Goal: Find specific page/section: Find specific page/section

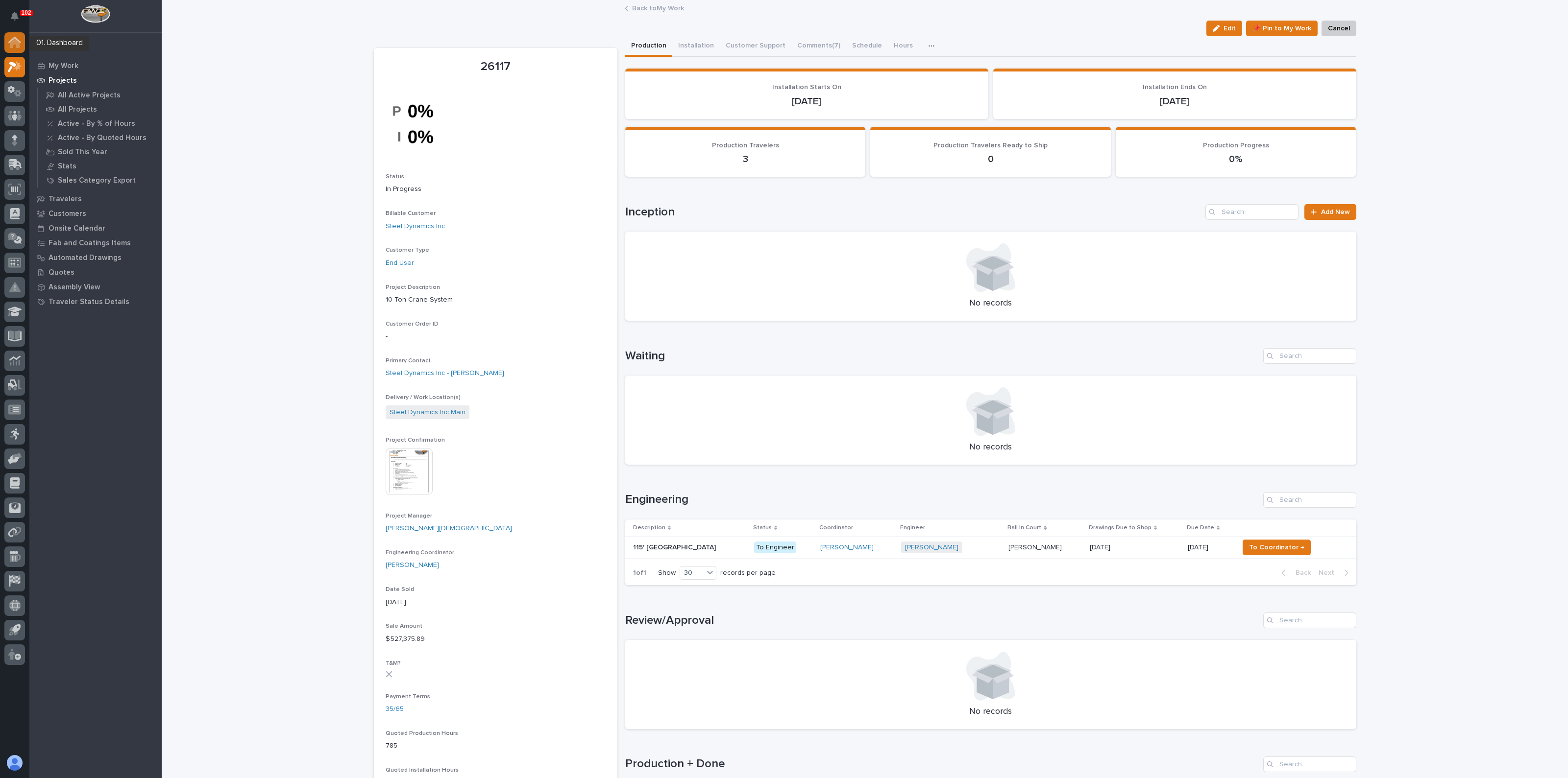
click at [22, 39] on div at bounding box center [15, 42] width 21 height 21
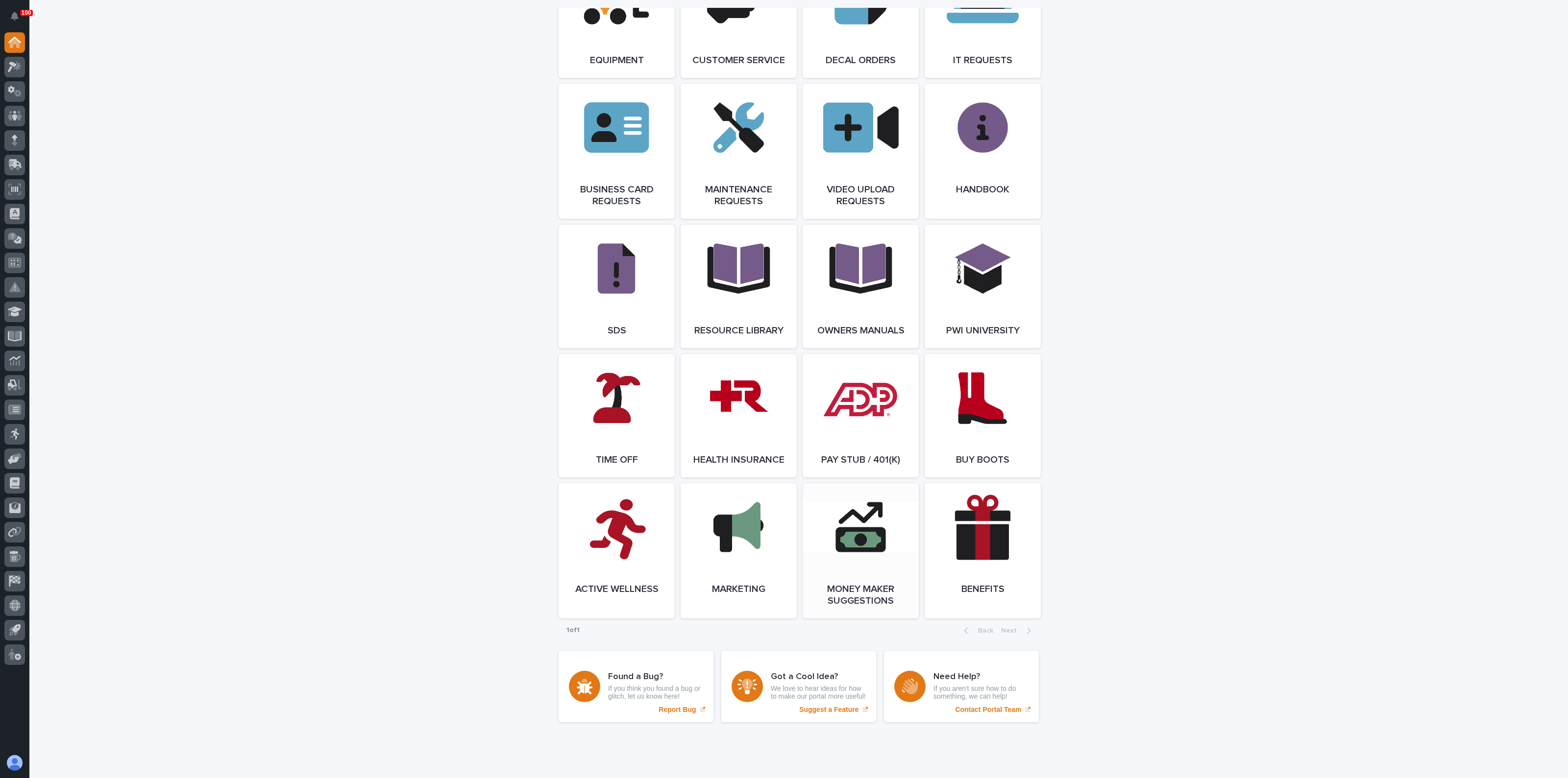
scroll to position [1408, 0]
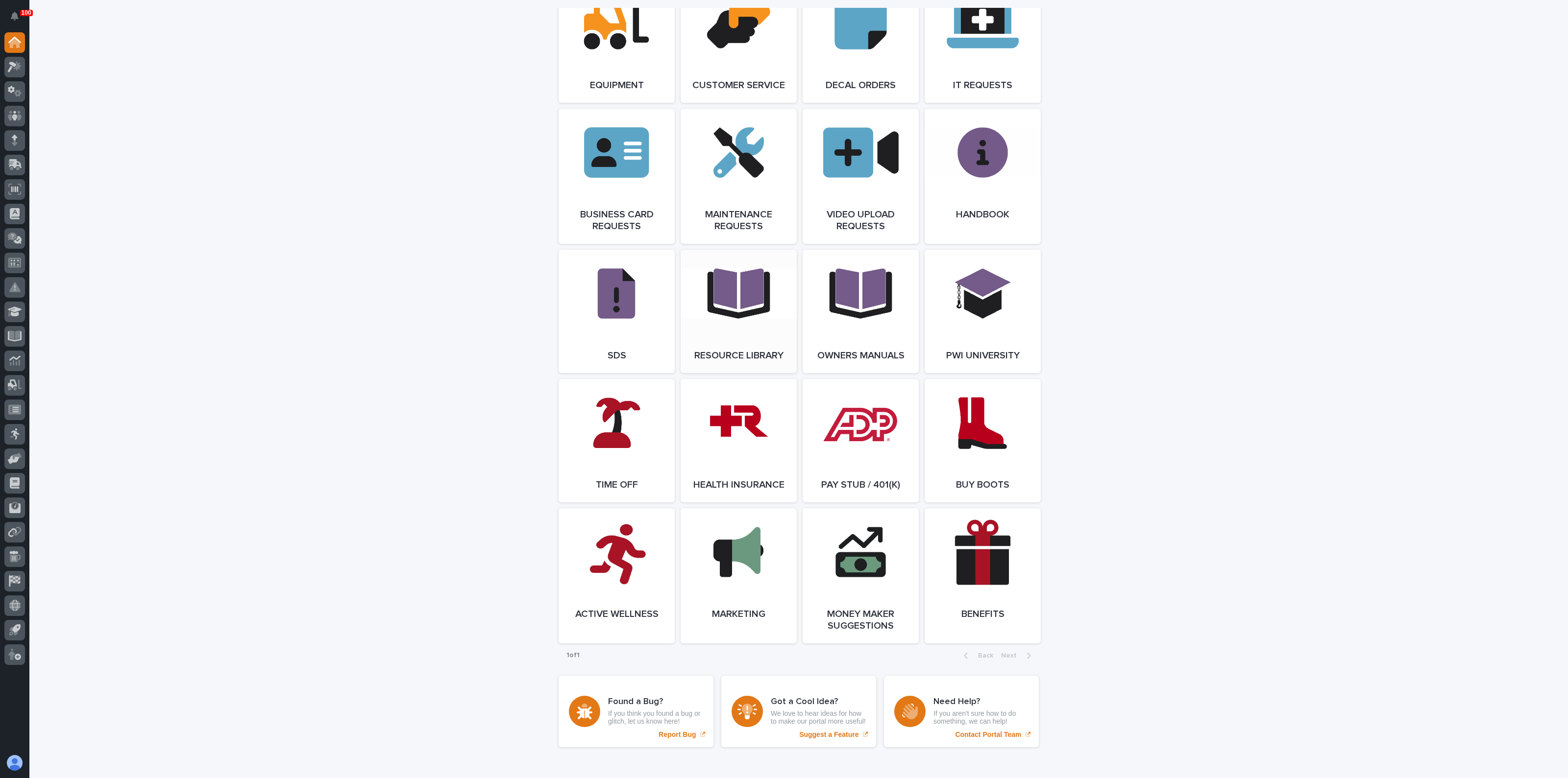
click at [730, 315] on span "Open Link" at bounding box center [739, 311] width 32 height 7
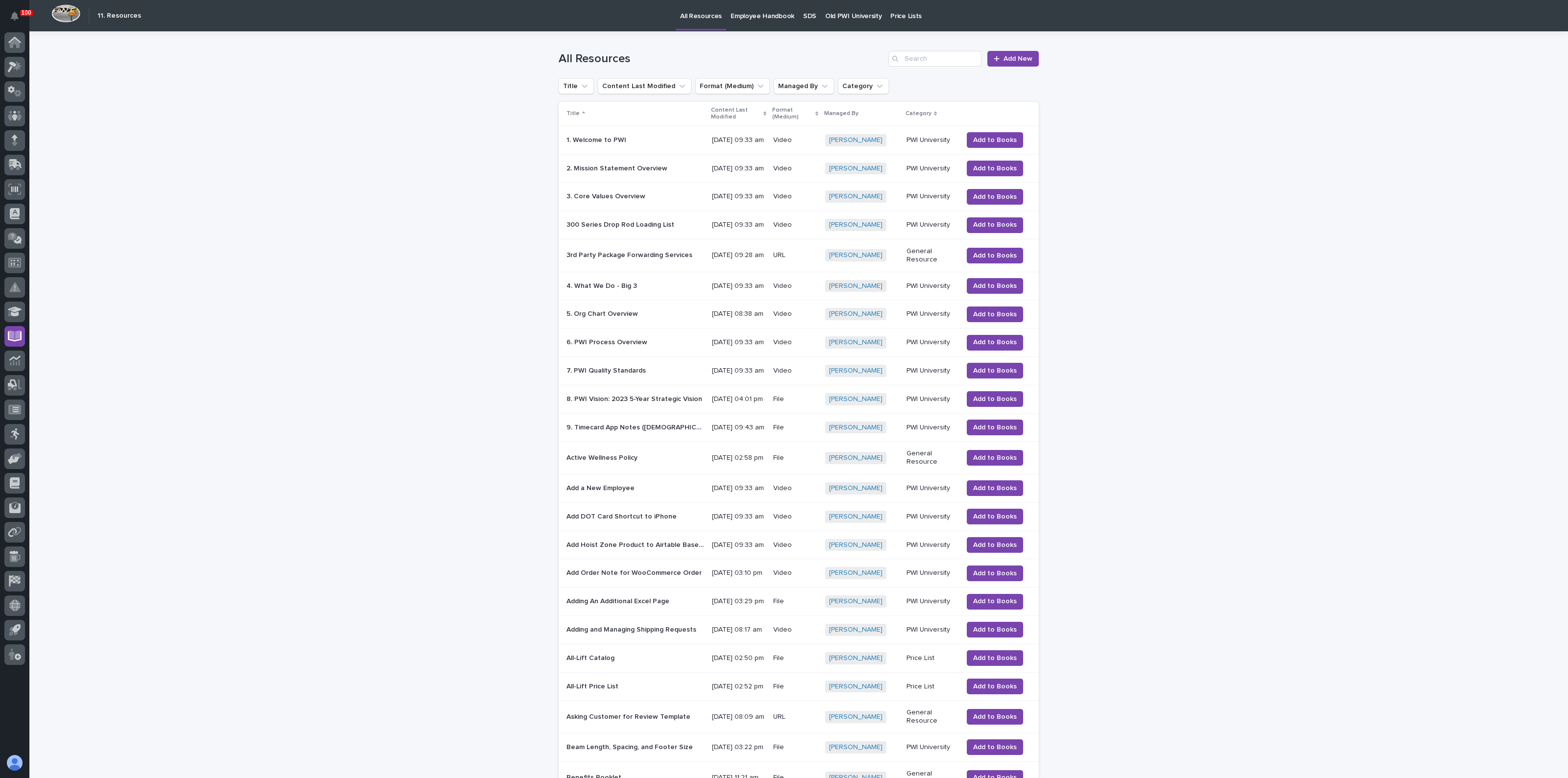
click at [920, 67] on div "All Resources Add New" at bounding box center [798, 55] width 480 height 47
click at [920, 62] on input "Search" at bounding box center [935, 59] width 93 height 16
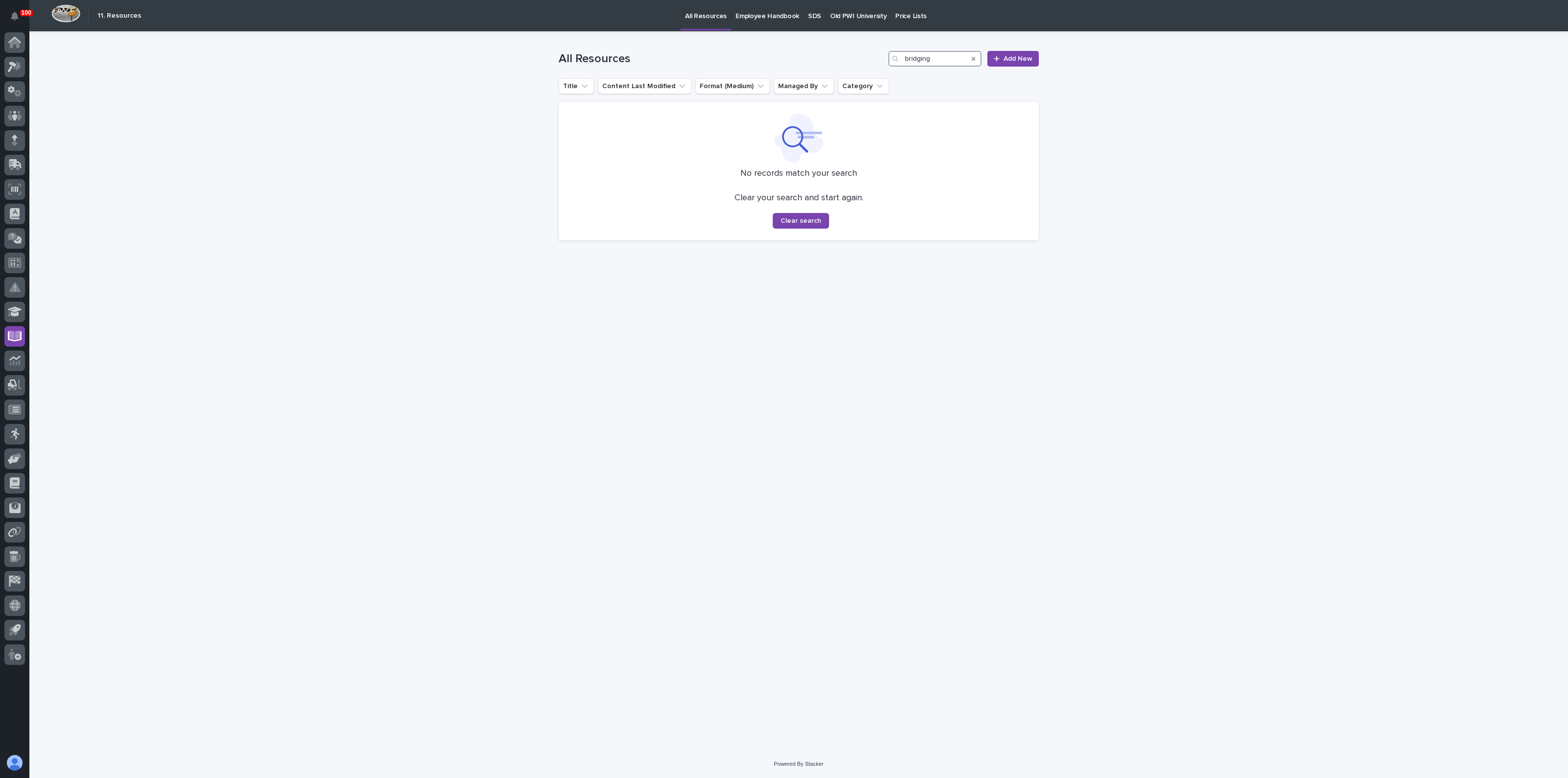
type input "bridging"
click at [1152, 137] on div "Loading... Saving… Loading... Saving… All Resources bridging Add New Title Cont…" at bounding box center [798, 391] width 1539 height 719
click at [860, 13] on p "Old PWI University" at bounding box center [858, 10] width 56 height 21
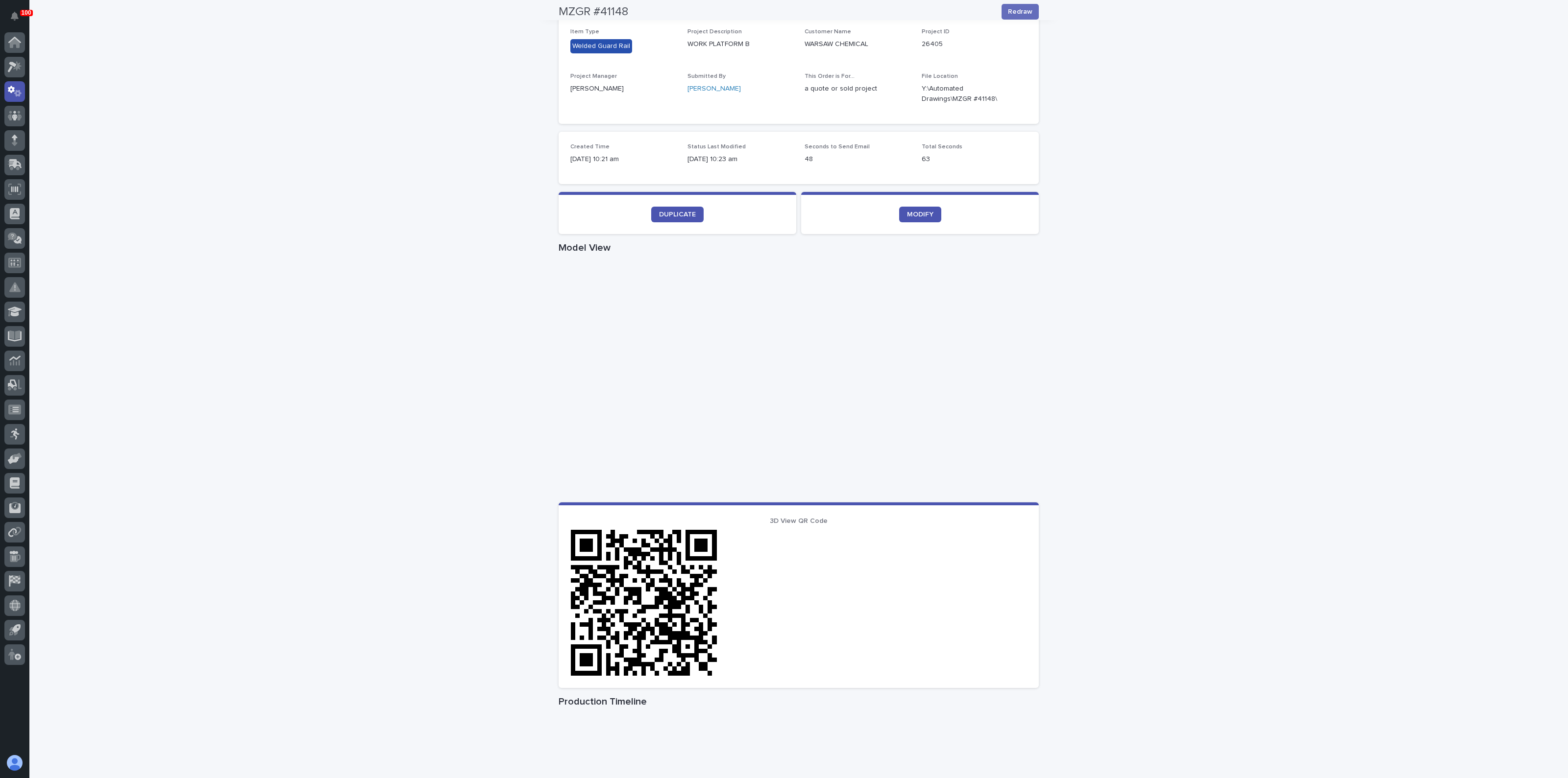
scroll to position [183, 0]
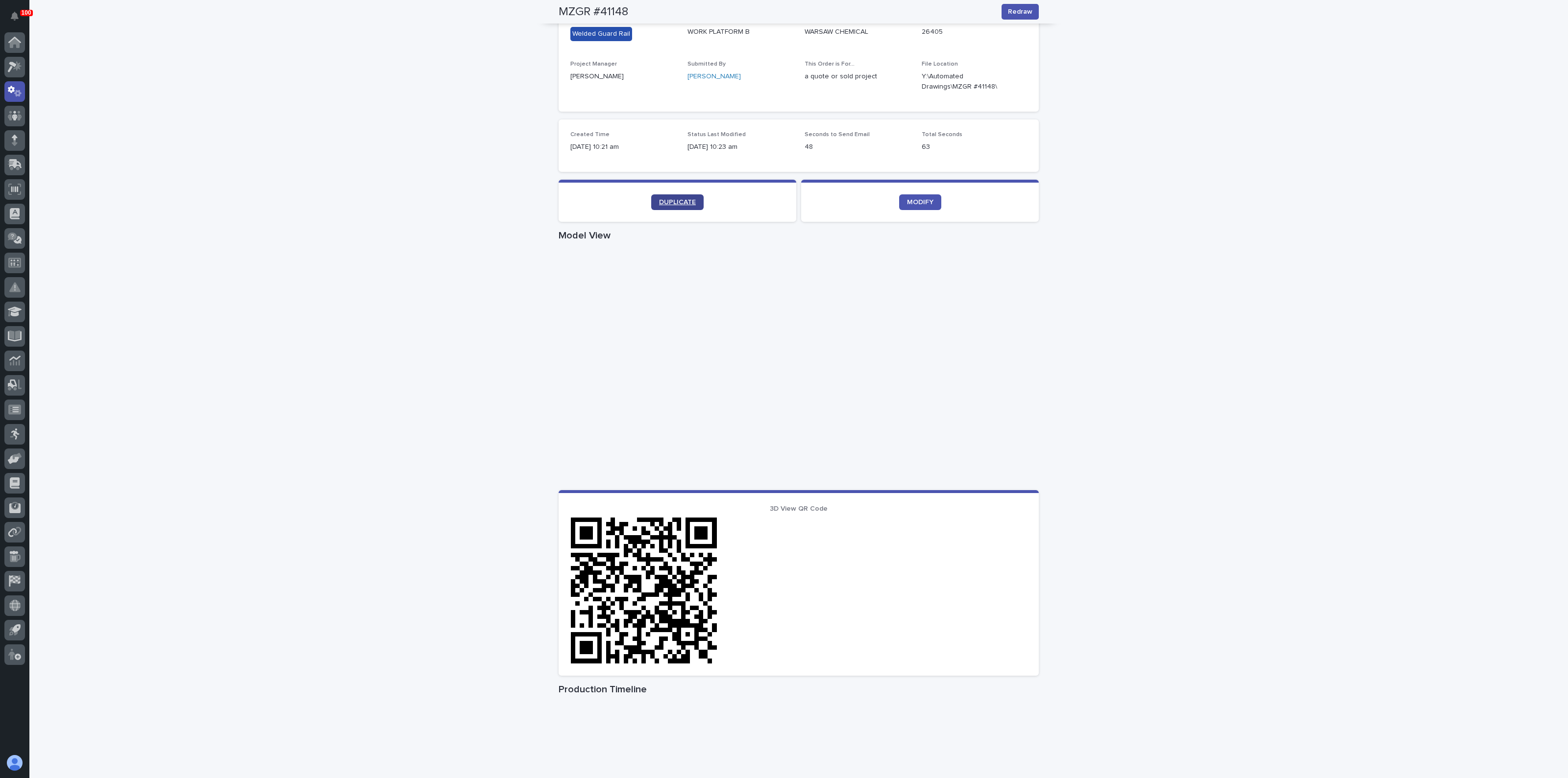
click at [662, 197] on link "DUPLICATE" at bounding box center [677, 203] width 53 height 16
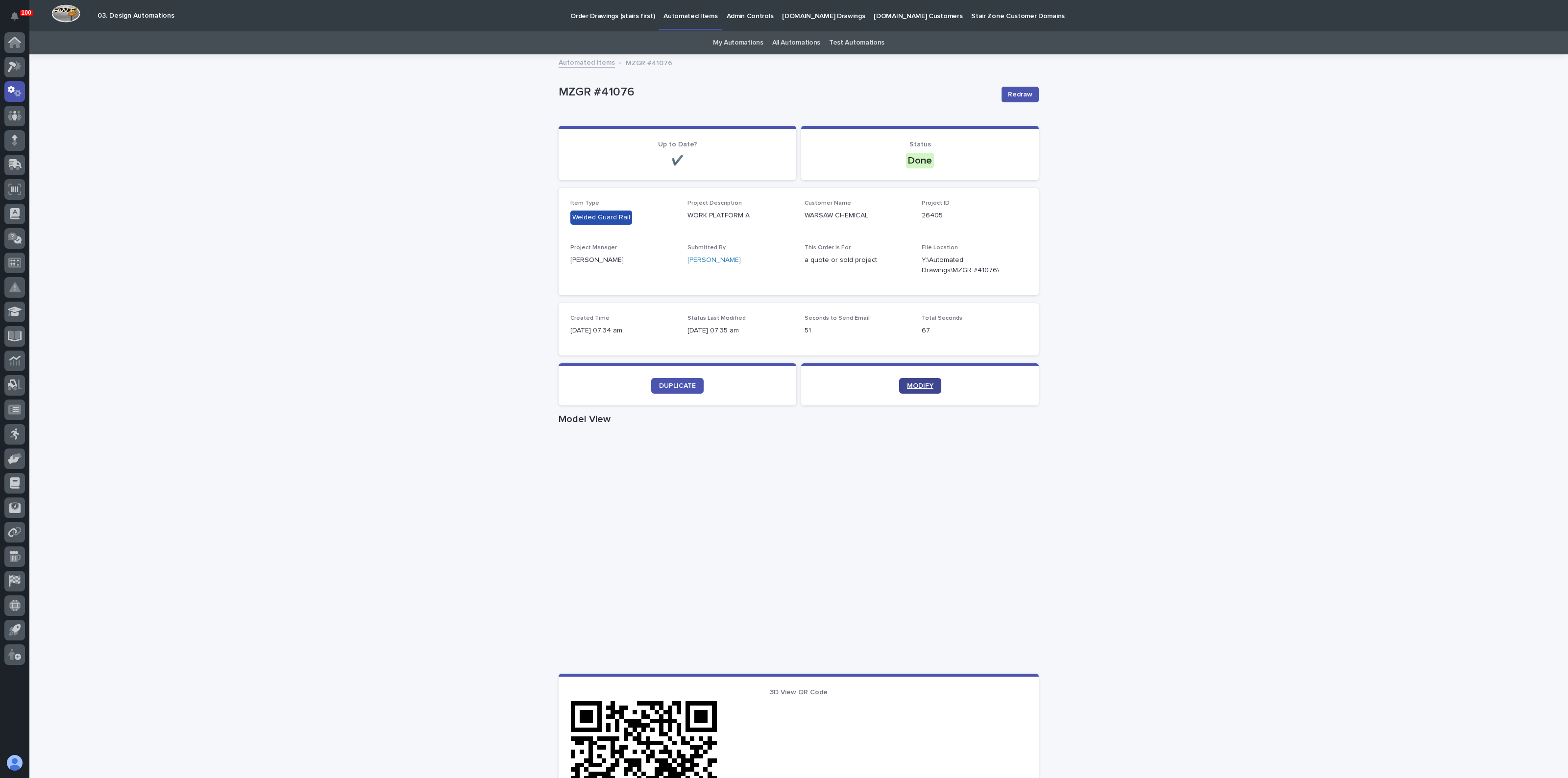
click at [907, 383] on span "MODIFY" at bounding box center [920, 386] width 27 height 7
click at [666, 378] on link "DUPLICATE" at bounding box center [677, 386] width 53 height 16
